Goal: Task Accomplishment & Management: Use online tool/utility

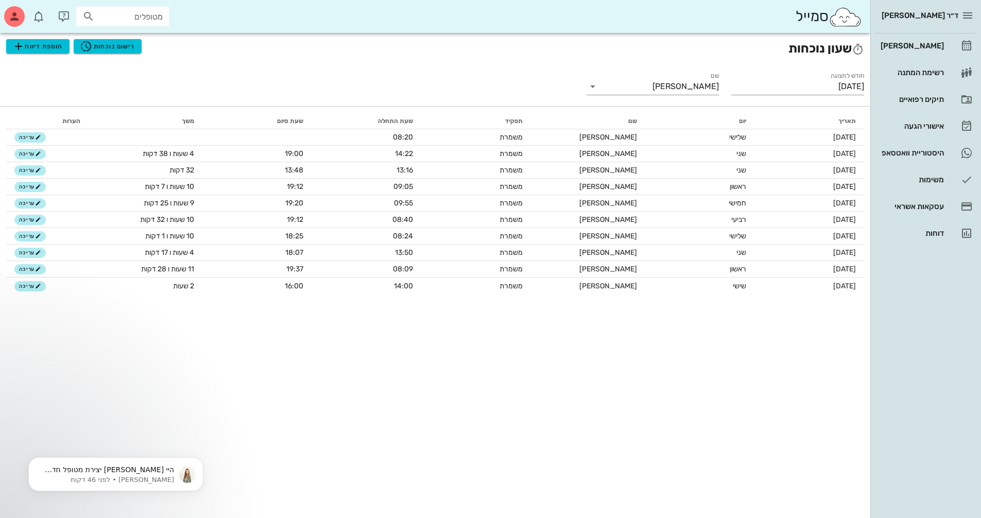
scroll to position [812, 0]
click at [929, 46] on div "[PERSON_NAME]" at bounding box center [911, 46] width 65 height 8
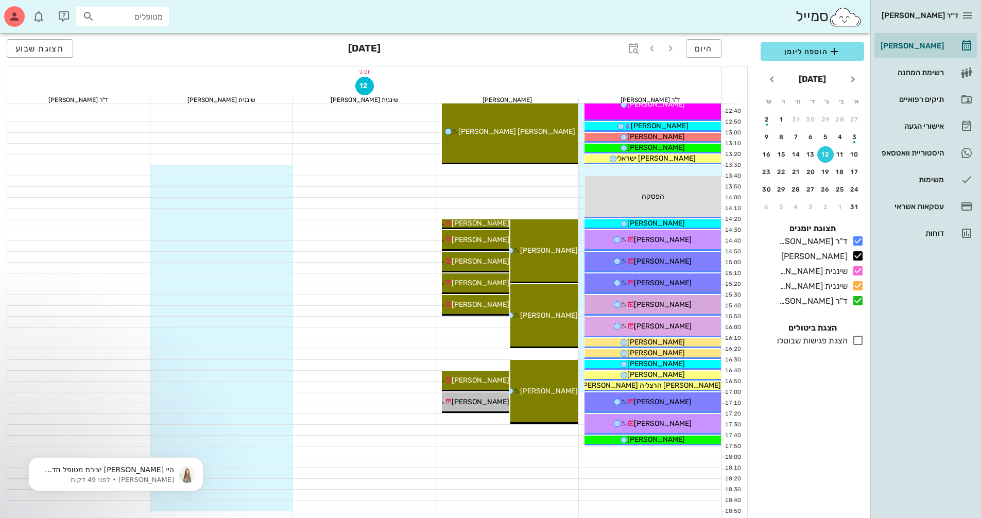
scroll to position [412, 0]
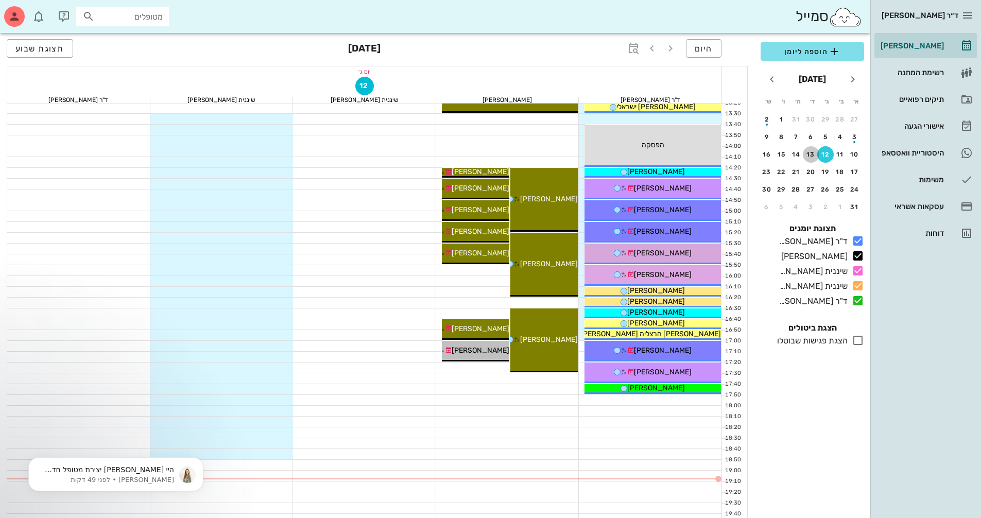
click at [812, 155] on div "13" at bounding box center [811, 154] width 16 height 7
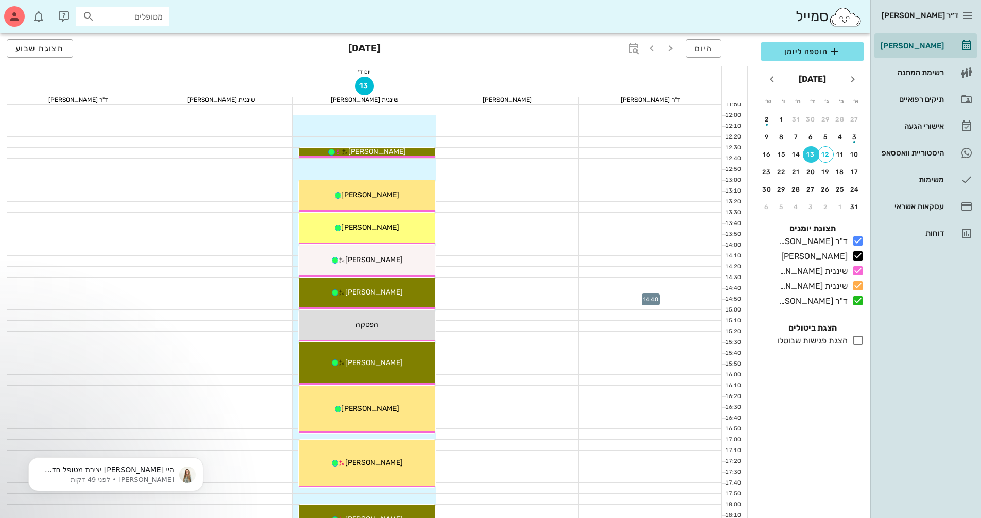
scroll to position [309, 0]
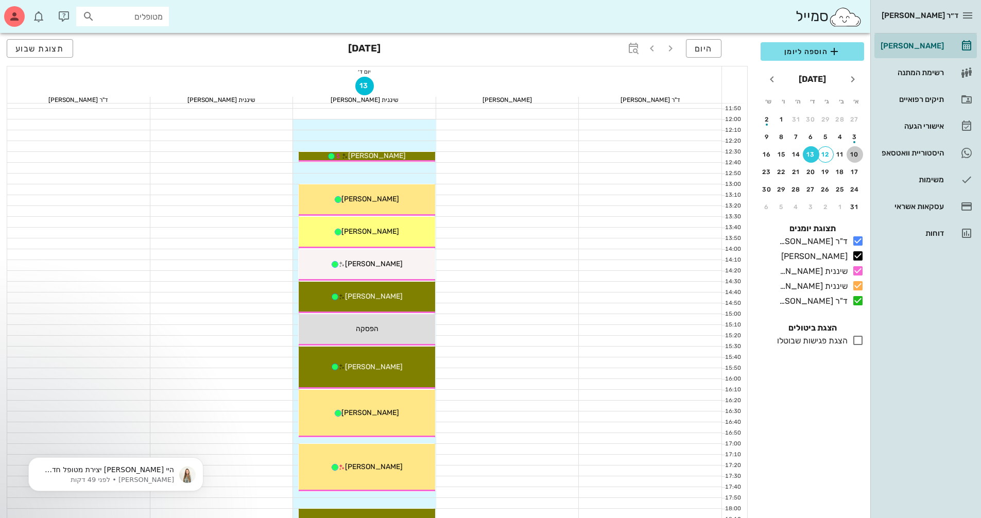
click at [858, 153] on div "10" at bounding box center [855, 154] width 16 height 7
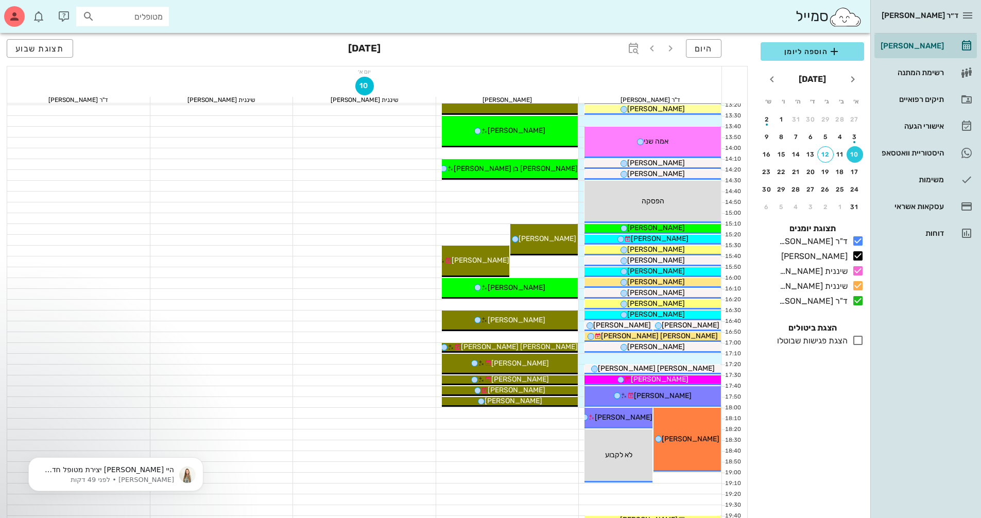
scroll to position [412, 0]
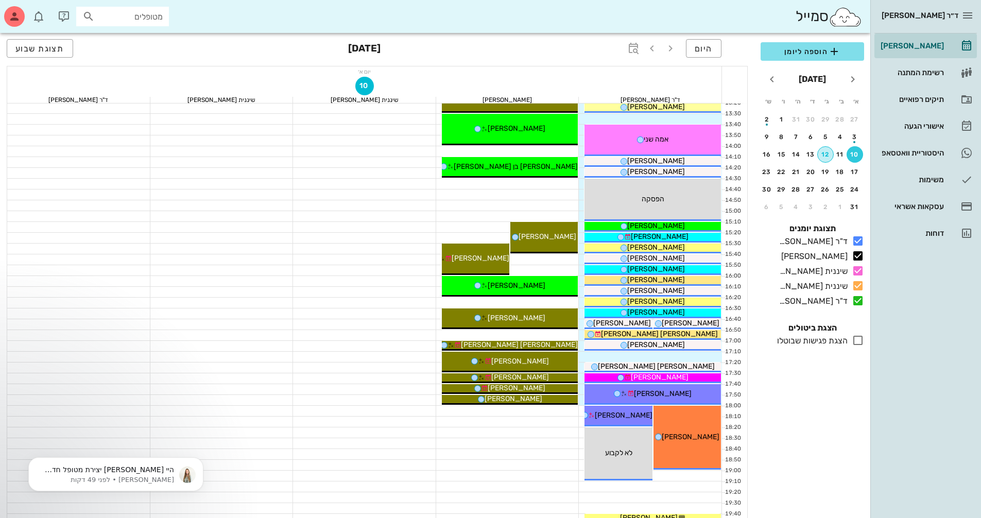
click at [823, 152] on div "12" at bounding box center [825, 154] width 15 height 7
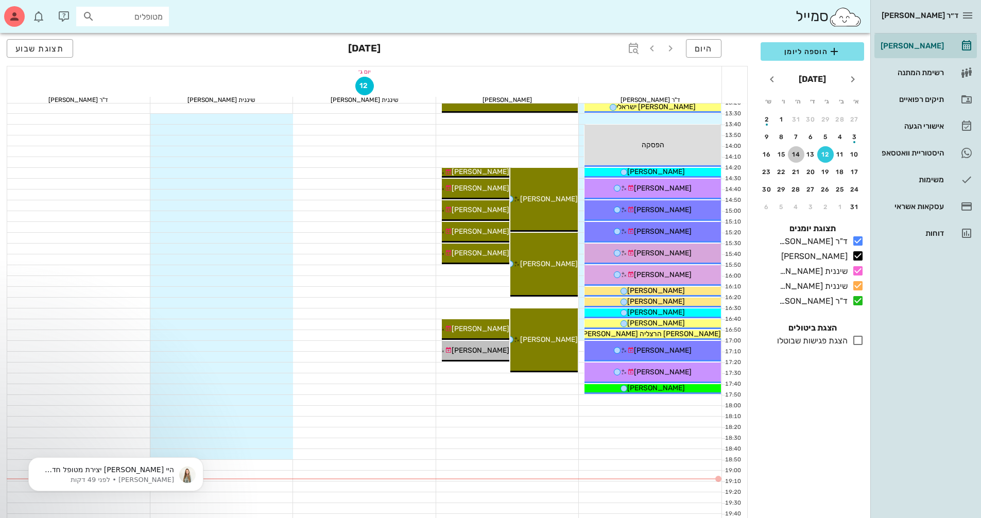
click at [796, 156] on div "14" at bounding box center [796, 154] width 16 height 7
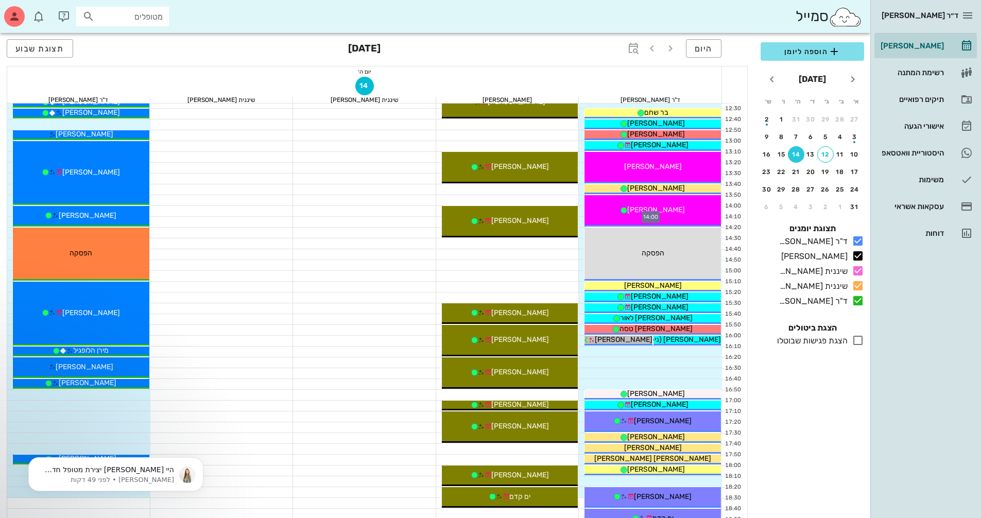
scroll to position [206, 0]
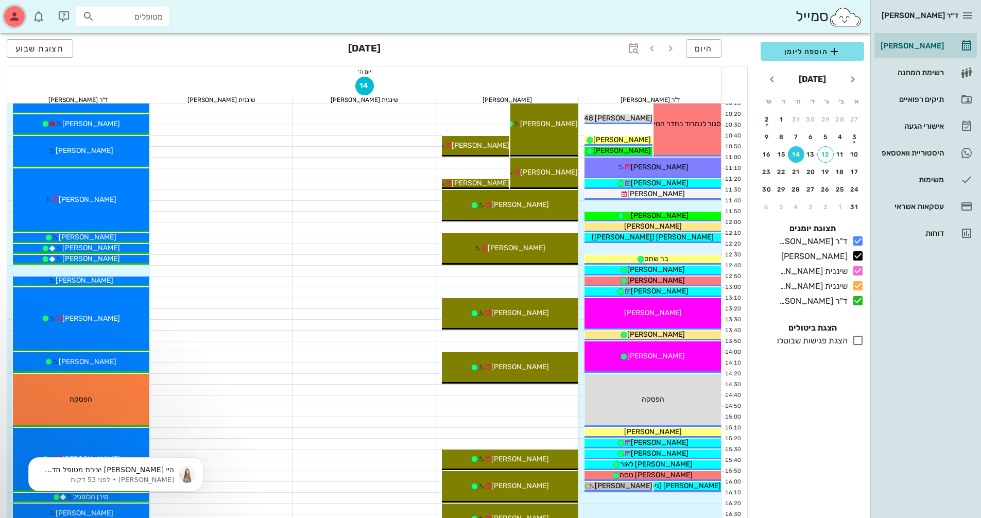
click at [20, 14] on icon "button" at bounding box center [14, 16] width 12 height 12
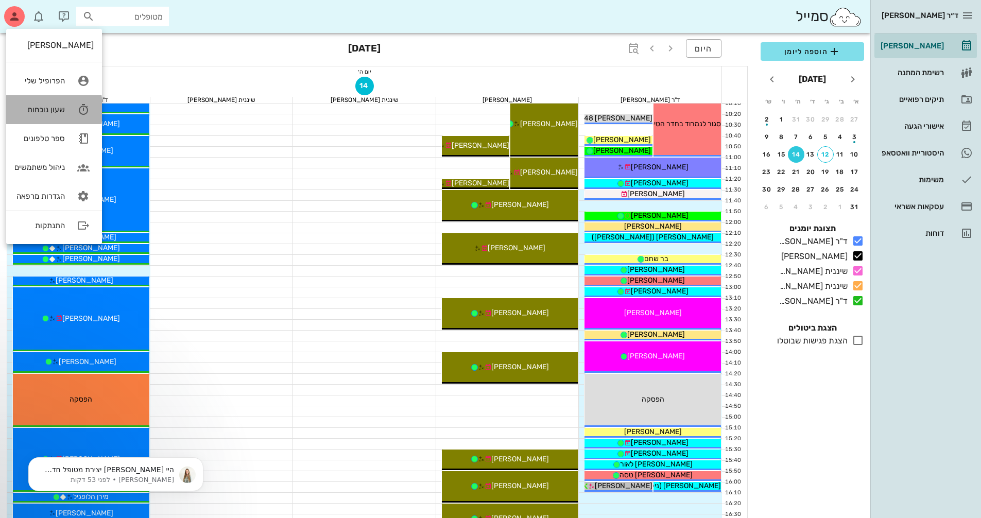
click at [65, 107] on link "שעון נוכחות" at bounding box center [54, 109] width 96 height 29
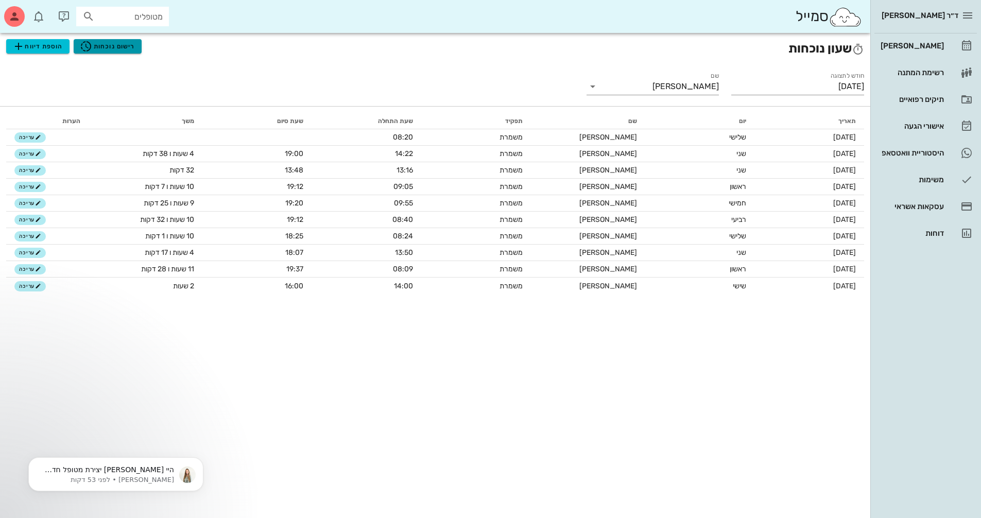
click at [130, 47] on span "רישום נוכחות" at bounding box center [107, 46] width 55 height 12
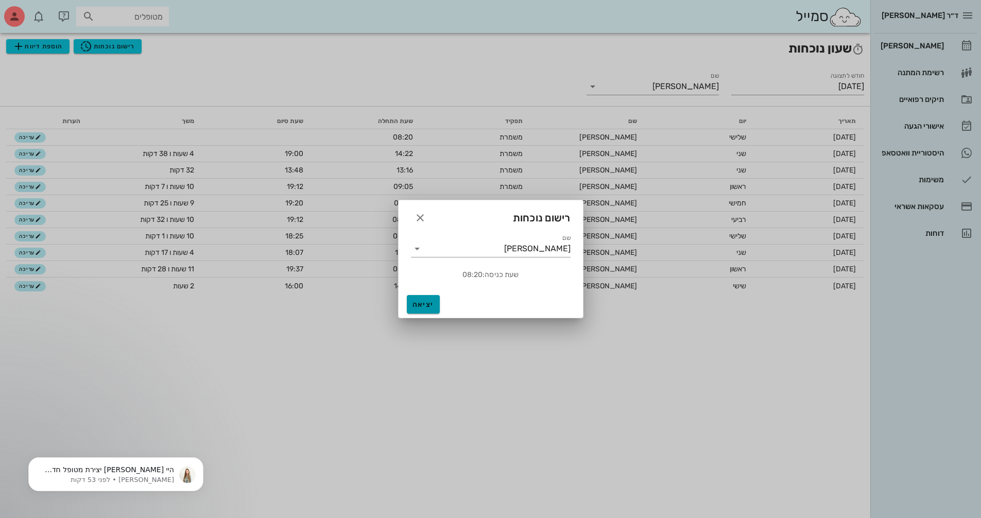
click at [427, 303] on span "יציאה" at bounding box center [423, 304] width 25 height 9
